Goal: Task Accomplishment & Management: Manage account settings

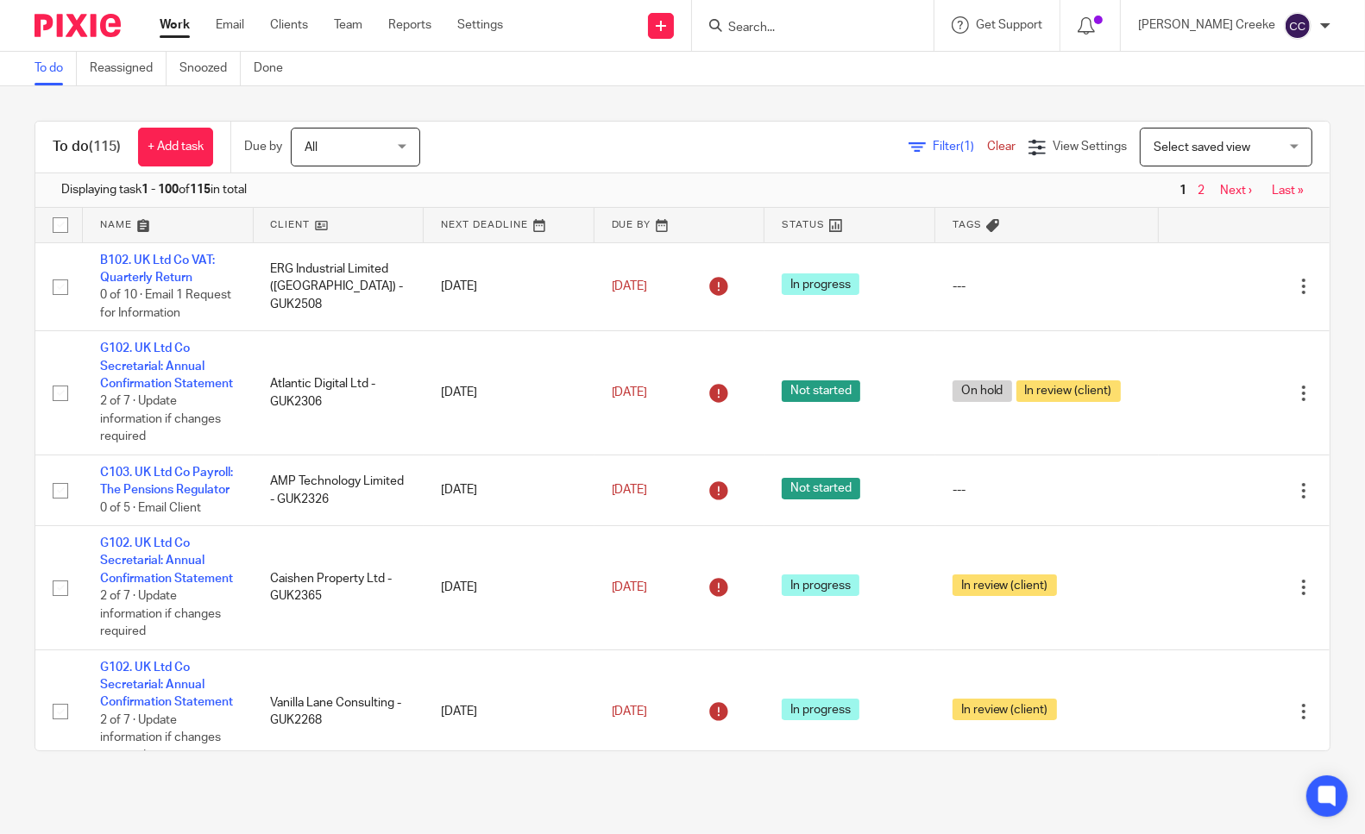
click at [1153, 144] on span "Select saved view" at bounding box center [1201, 147] width 97 height 12
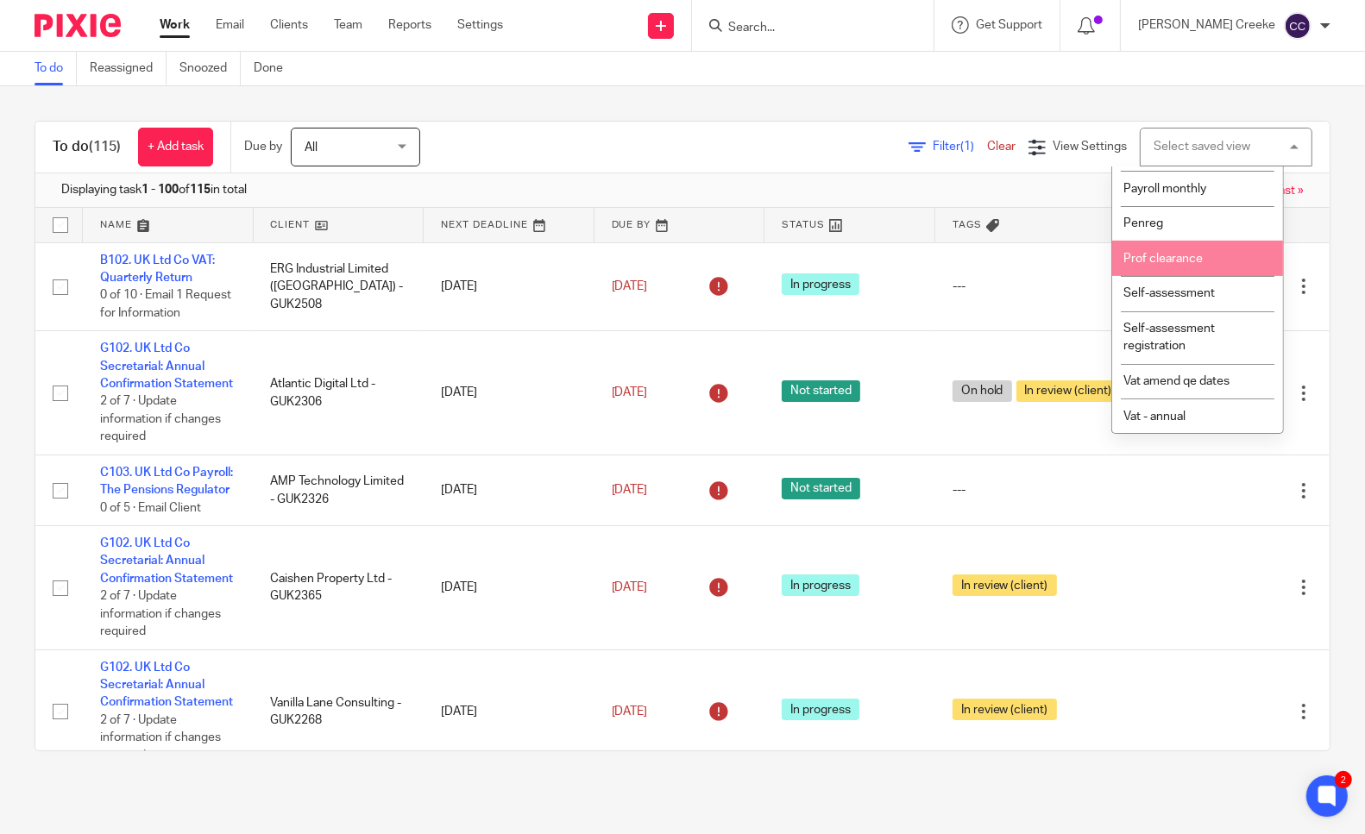
scroll to position [575, 0]
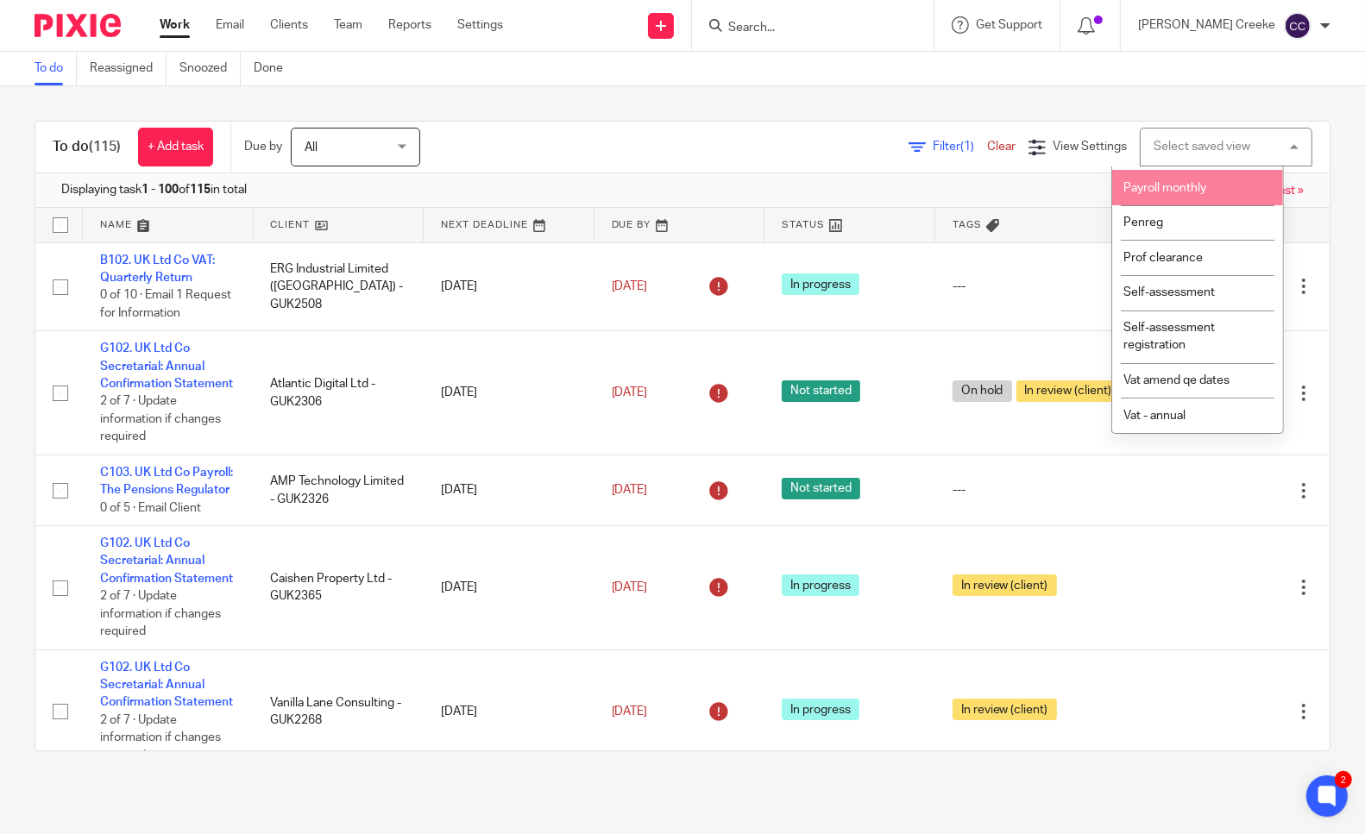
click at [1192, 194] on span "Payroll monthly" at bounding box center [1164, 188] width 83 height 12
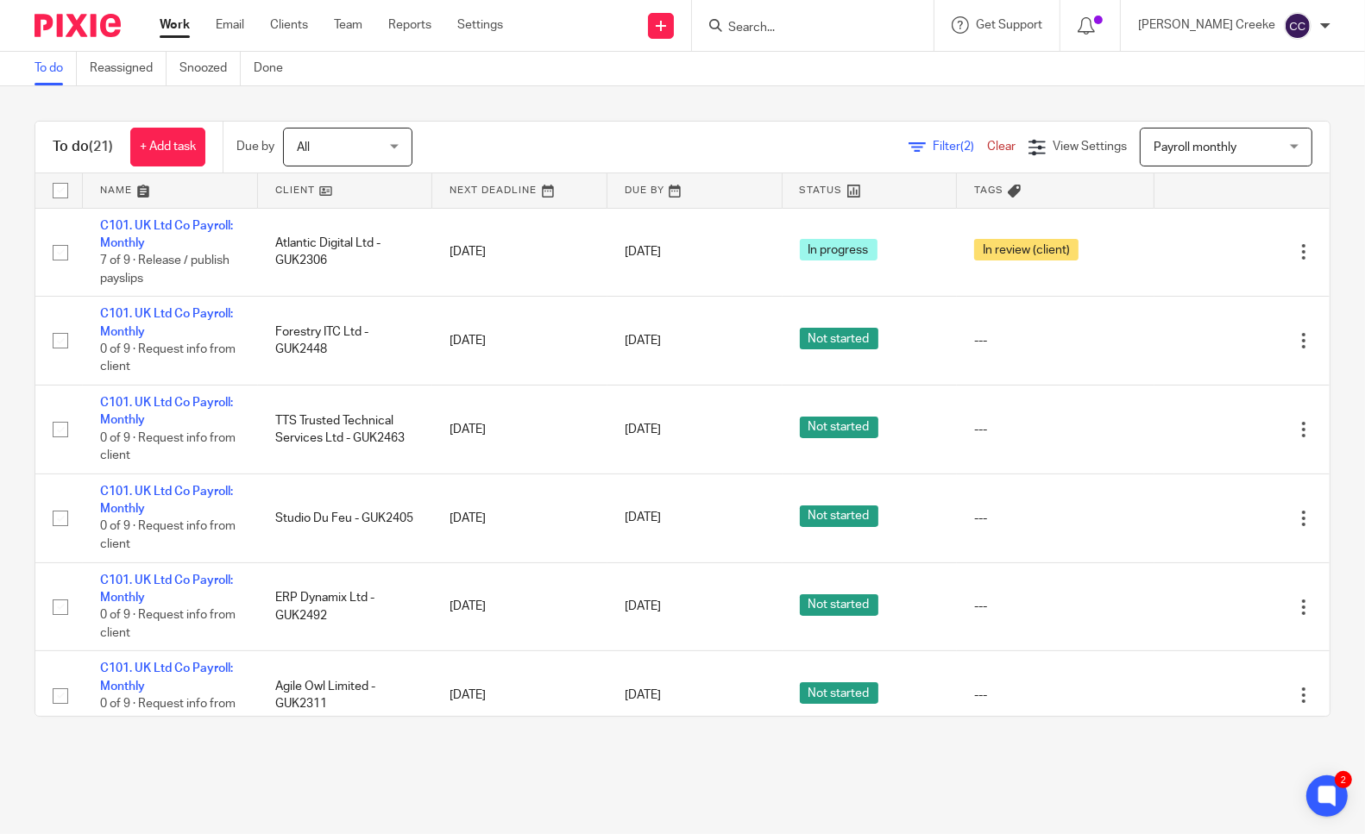
click at [317, 191] on link at bounding box center [345, 190] width 175 height 35
click at [311, 196] on link at bounding box center [345, 190] width 175 height 35
click at [279, 185] on link at bounding box center [345, 190] width 175 height 35
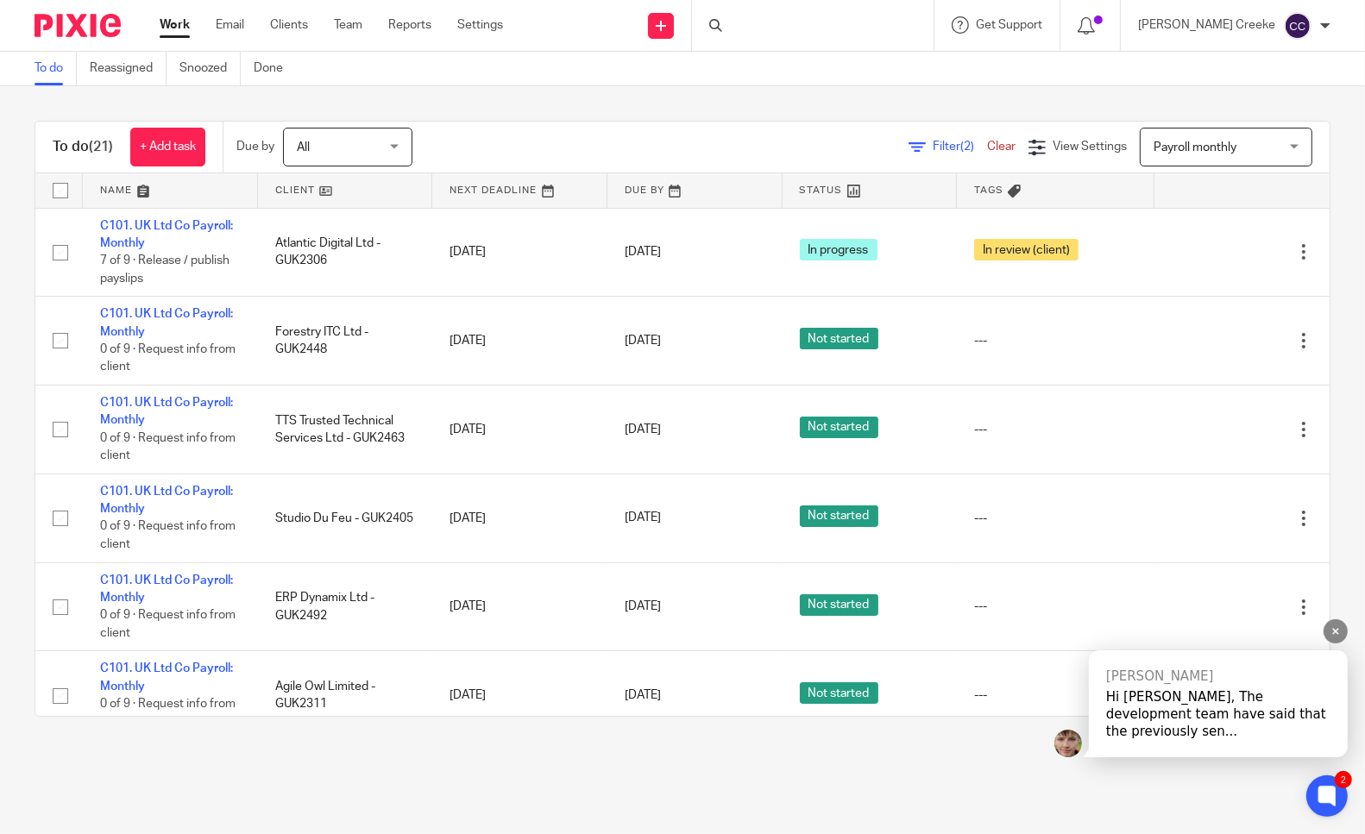
click at [1209, 730] on div "Hi [PERSON_NAME], The development team have said that the previously sen..." at bounding box center [1218, 714] width 224 height 52
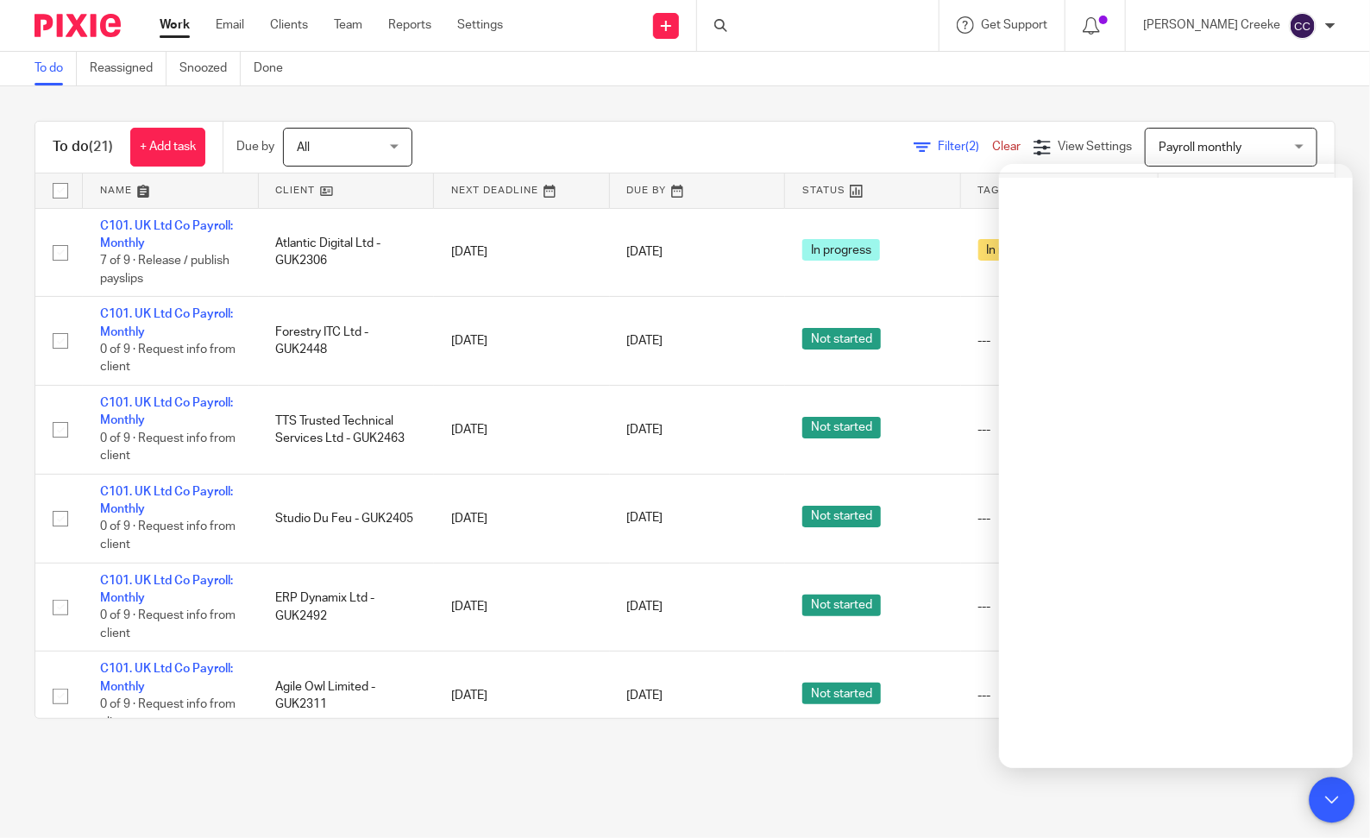
click at [1337, 794] on icon at bounding box center [1331, 799] width 13 height 13
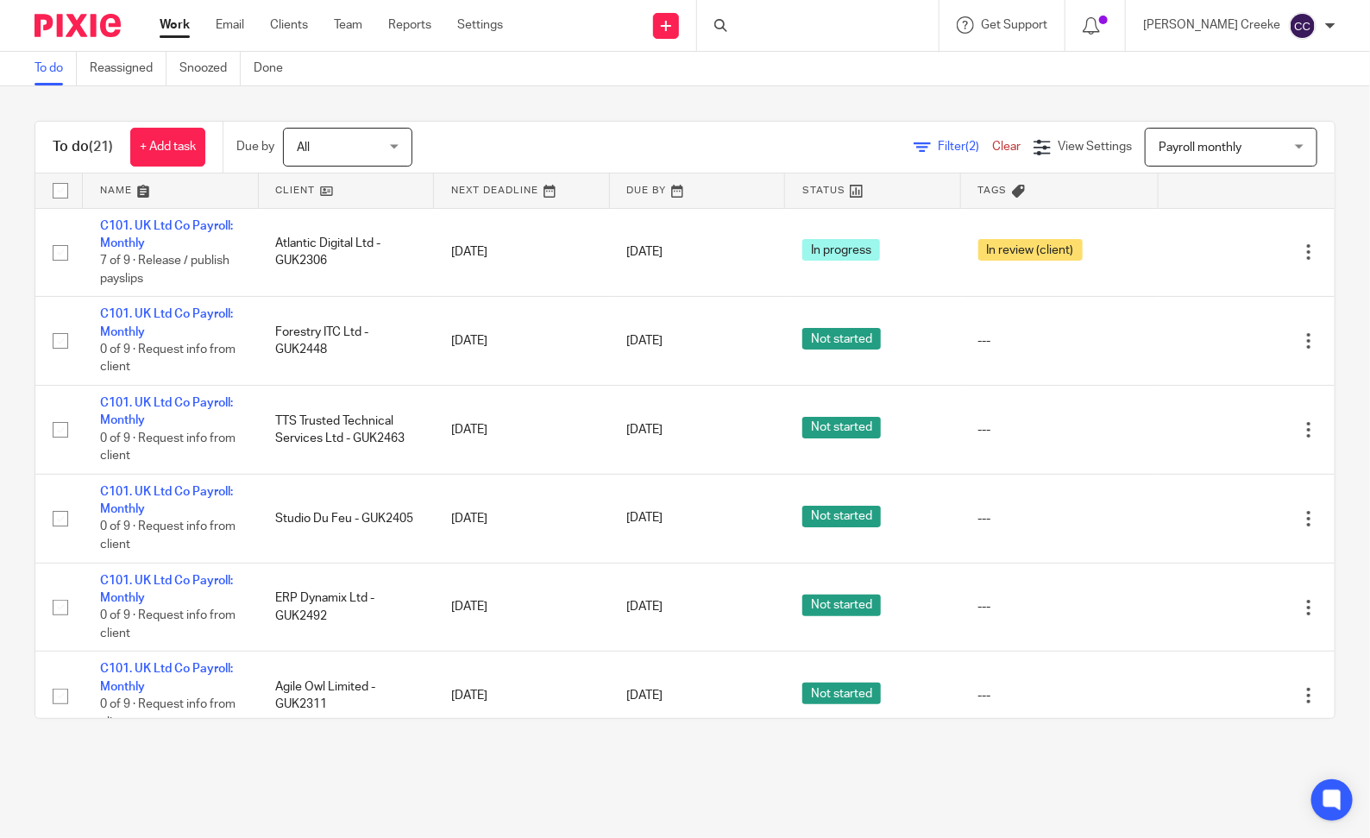
click at [309, 23] on ul "Work Email Clients Team Reports Settings" at bounding box center [344, 24] width 369 height 17
click at [297, 27] on link "Clients" at bounding box center [289, 24] width 38 height 17
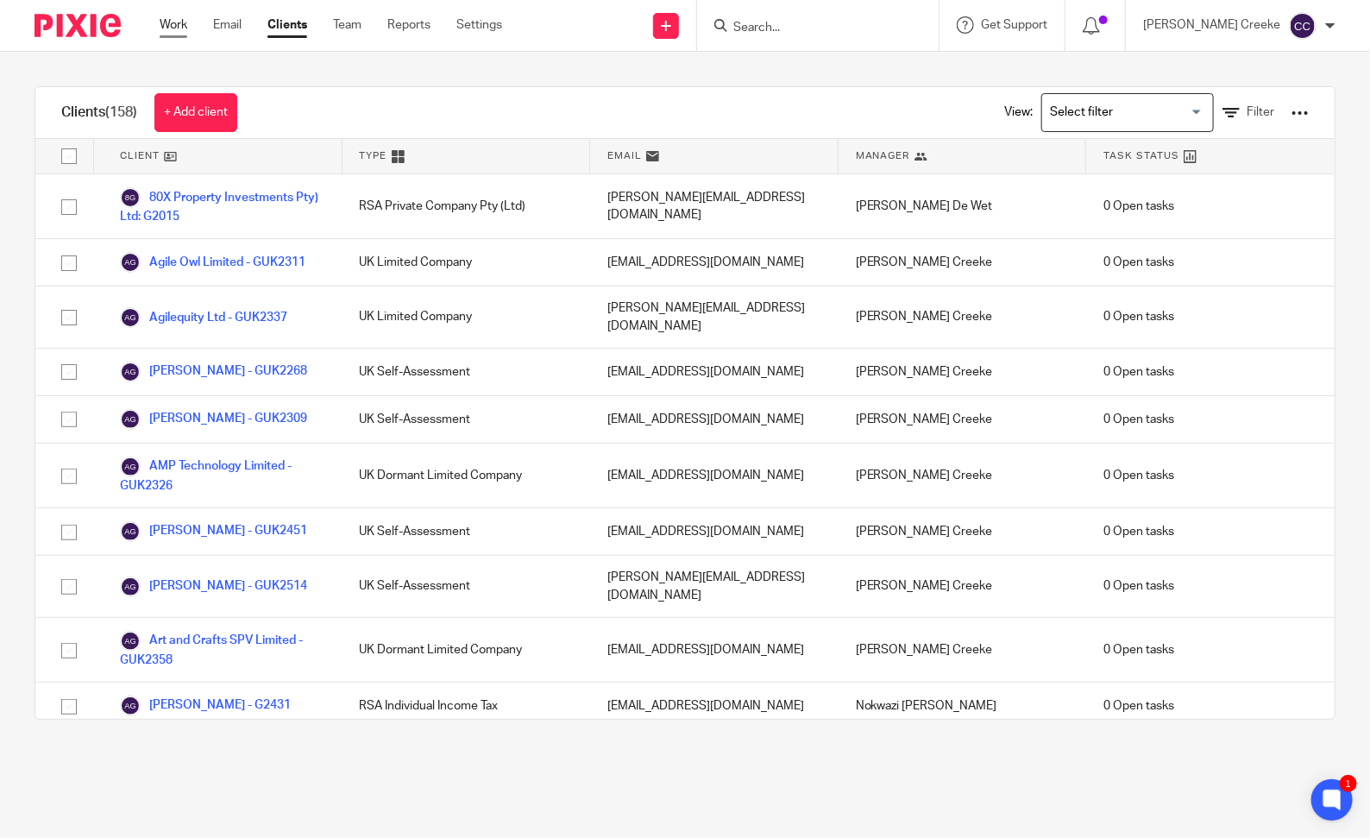
click at [175, 24] on link "Work" at bounding box center [174, 24] width 28 height 17
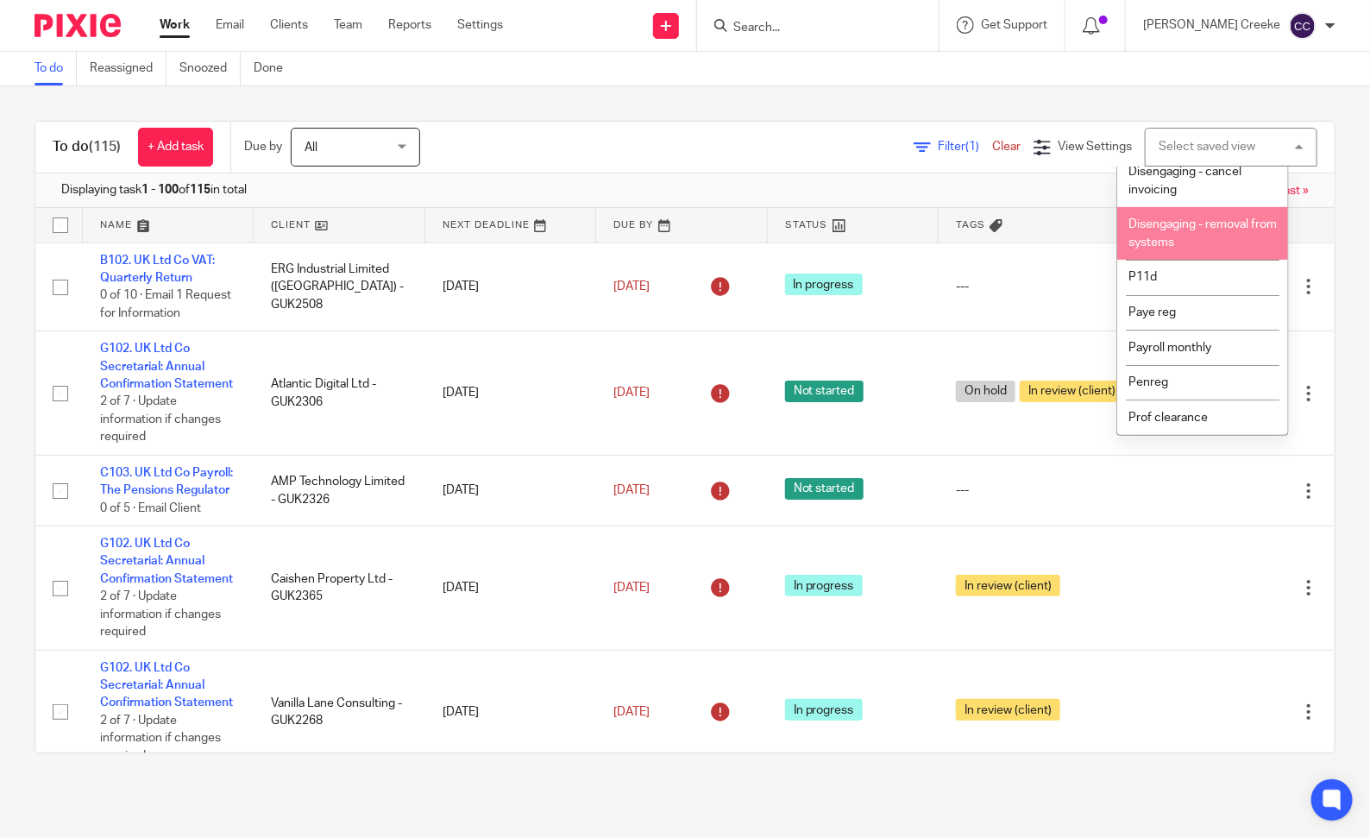
scroll to position [479, 0]
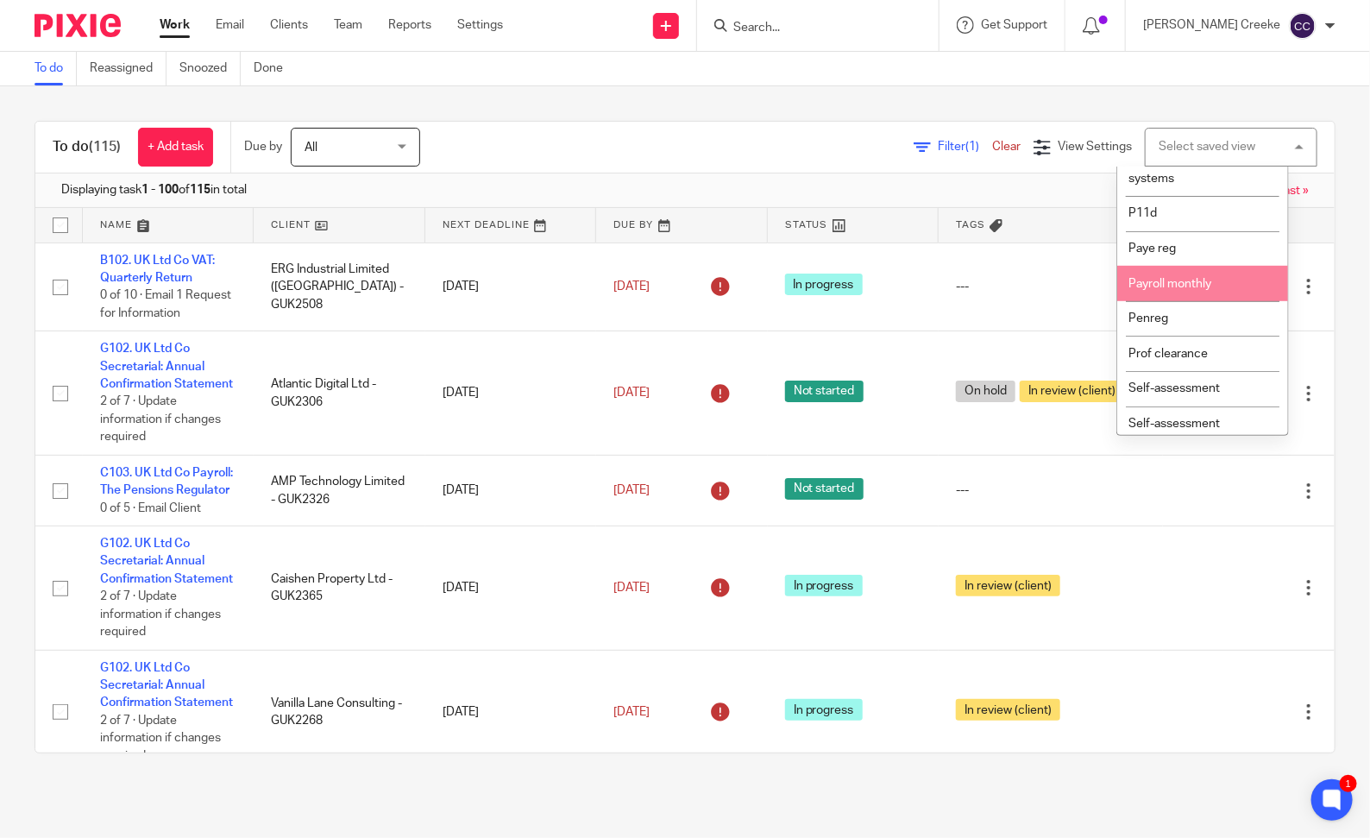
click at [1176, 290] on span "Payroll monthly" at bounding box center [1169, 284] width 83 height 12
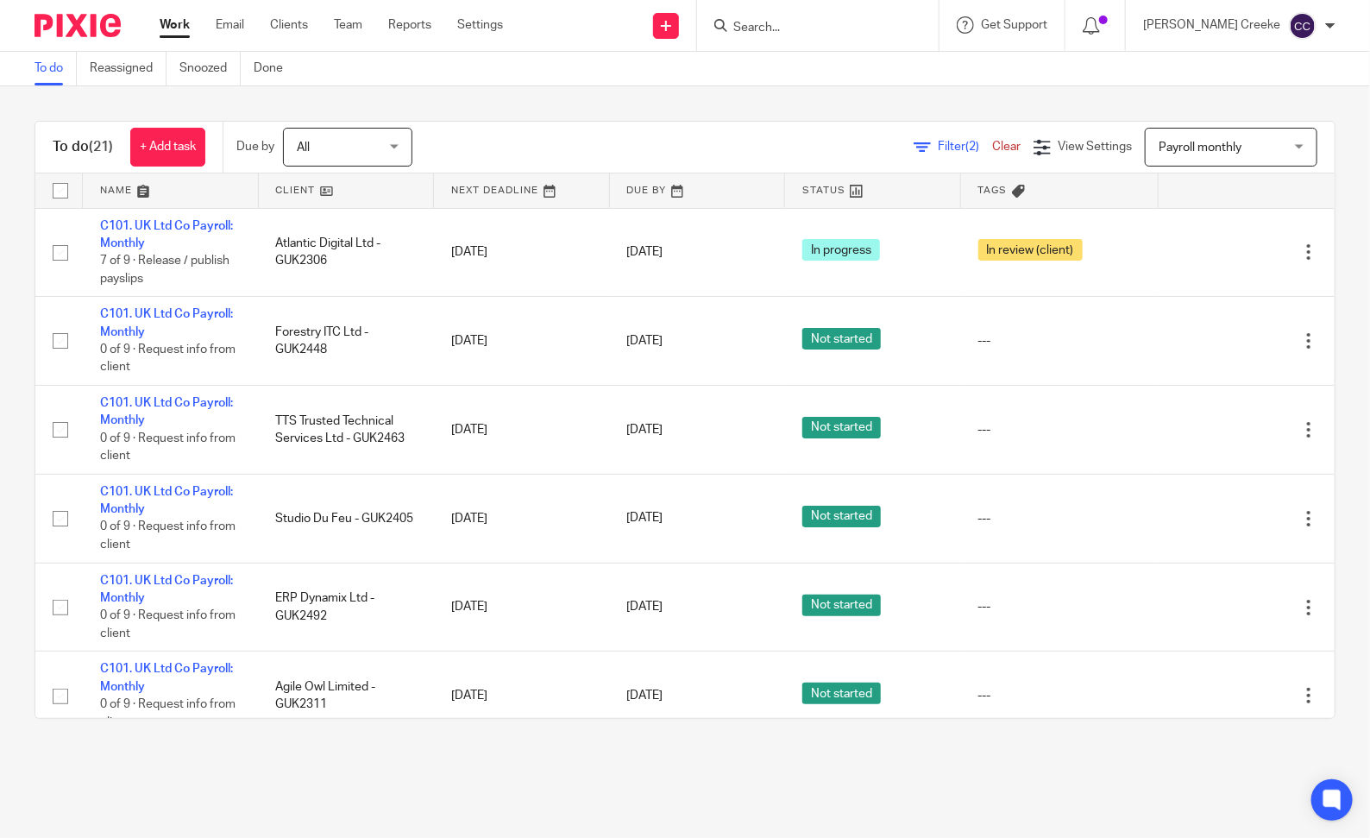
click at [311, 186] on link at bounding box center [347, 190] width 176 height 35
click at [814, 186] on link at bounding box center [873, 190] width 176 height 35
click at [1331, 807] on icon at bounding box center [1331, 799] width 19 height 22
